Goal: Task Accomplishment & Management: Complete application form

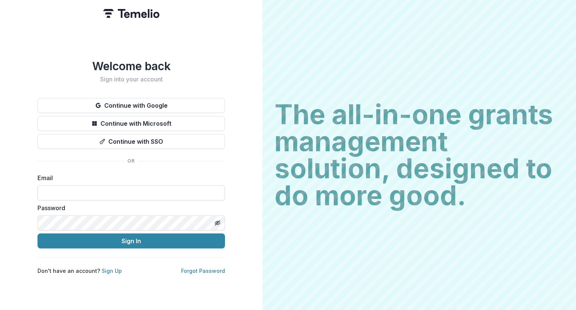
click at [143, 186] on input at bounding box center [130, 192] width 187 height 15
click at [142, 188] on input at bounding box center [130, 192] width 187 height 15
type input "**********"
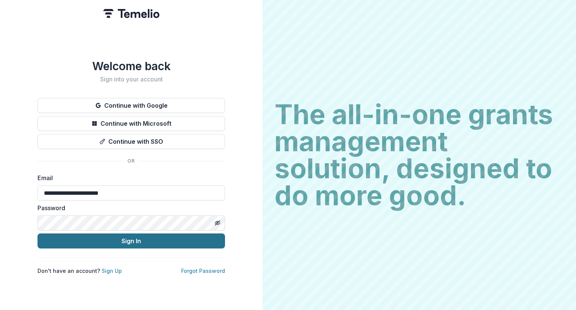
click at [151, 241] on button "Sign In" at bounding box center [130, 240] width 187 height 15
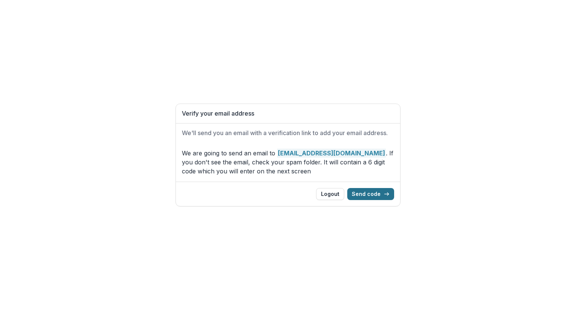
click at [371, 195] on button "Send code" at bounding box center [370, 194] width 47 height 12
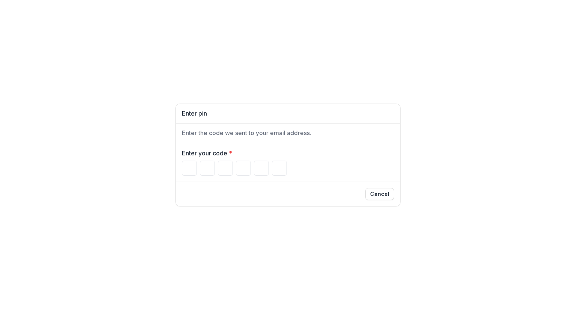
paste input "******"
type input "*"
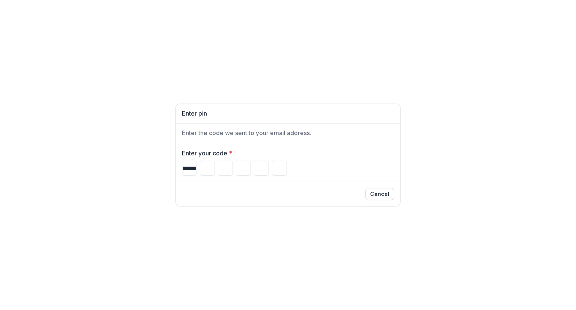
type input "*"
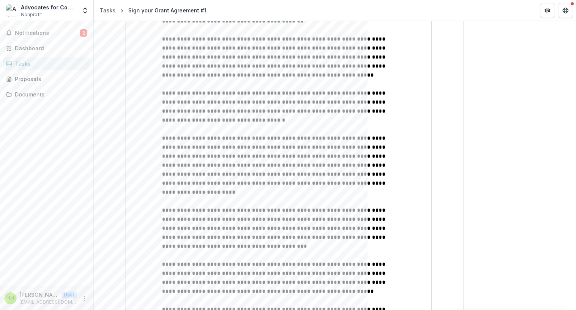
scroll to position [723, 0]
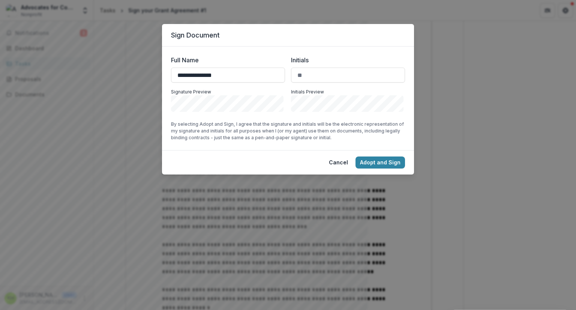
type input "**********"
click at [380, 164] on button "Adopt and Sign" at bounding box center [379, 162] width 49 height 12
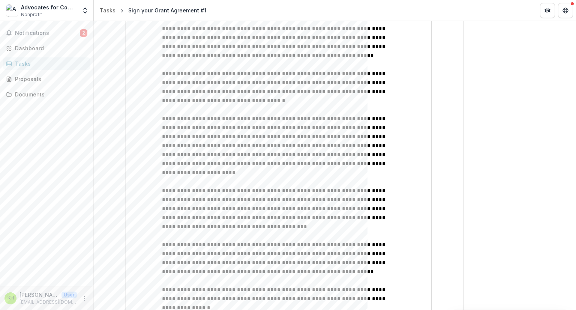
scroll to position [736, 0]
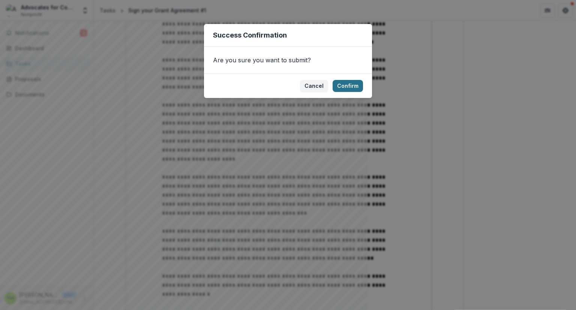
click at [347, 87] on button "Confirm" at bounding box center [348, 86] width 30 height 12
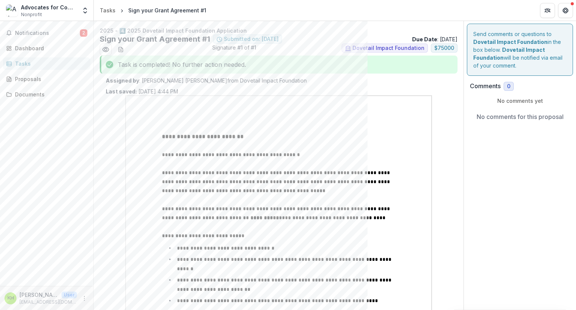
scroll to position [0, 0]
drag, startPoint x: 300, startPoint y: 114, endPoint x: 219, endPoint y: 145, distance: 86.3
click at [219, 145] on p at bounding box center [278, 145] width 233 height 9
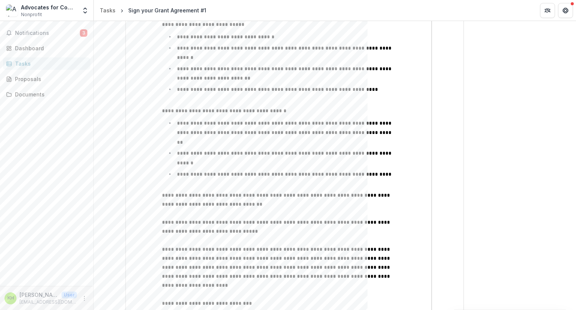
scroll to position [212, 0]
click at [35, 93] on div "Documents" at bounding box center [49, 94] width 69 height 8
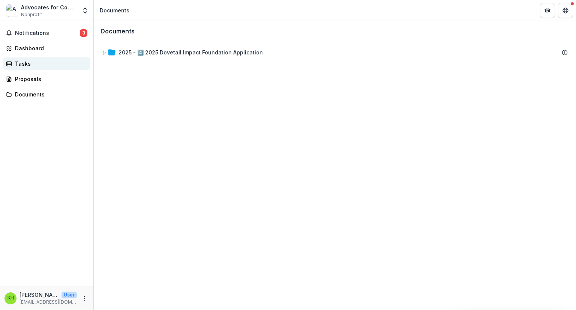
click at [24, 60] on div "Tasks" at bounding box center [49, 64] width 69 height 8
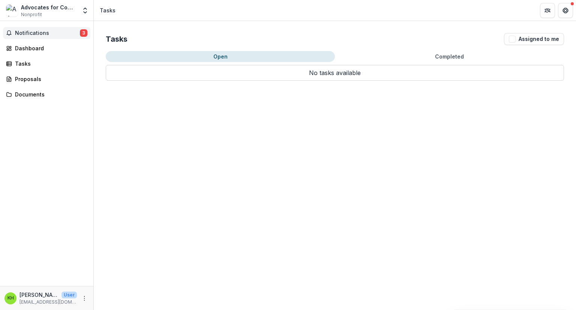
click at [37, 34] on span "Notifications" at bounding box center [47, 33] width 65 height 6
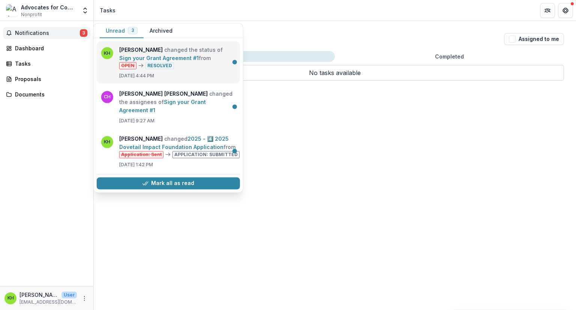
click at [199, 55] on link "Sign your Grant Agreement #1" at bounding box center [158, 58] width 79 height 6
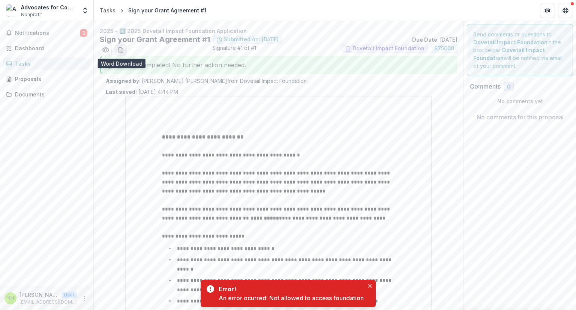
click at [123, 51] on icon "download-word-button" at bounding box center [121, 50] width 6 height 6
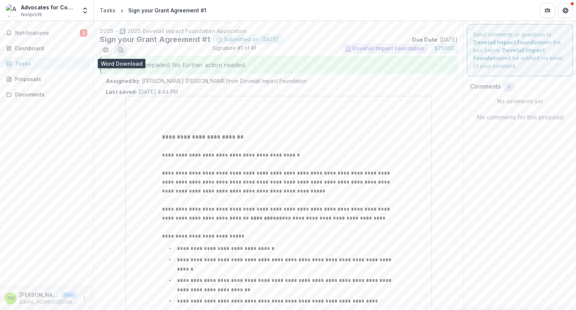
click at [122, 50] on icon "download-word-button" at bounding box center [121, 50] width 6 height 6
